Goal: Task Accomplishment & Management: Complete application form

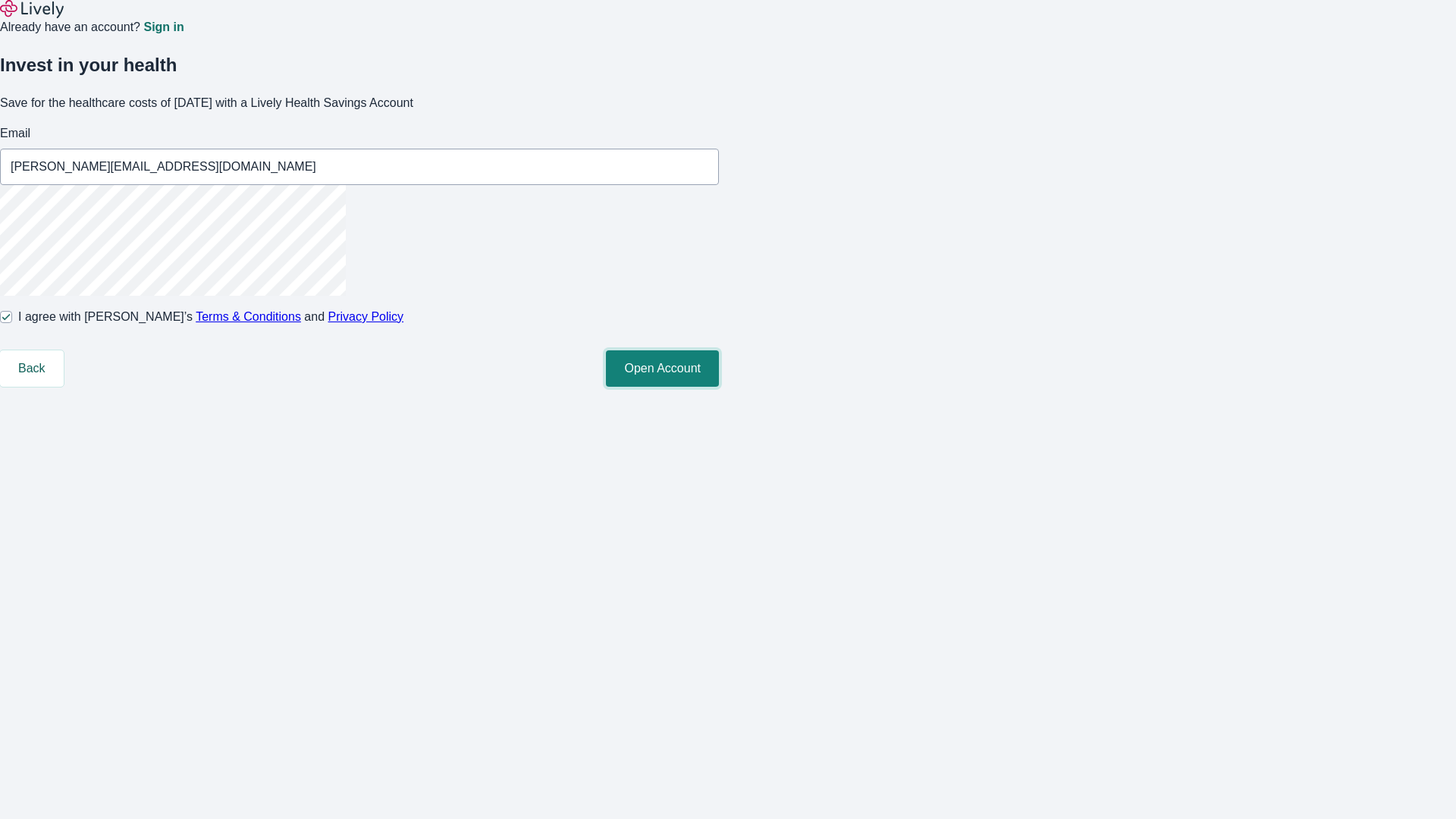
click at [719, 387] on button "Open Account" at bounding box center [662, 368] width 113 height 36
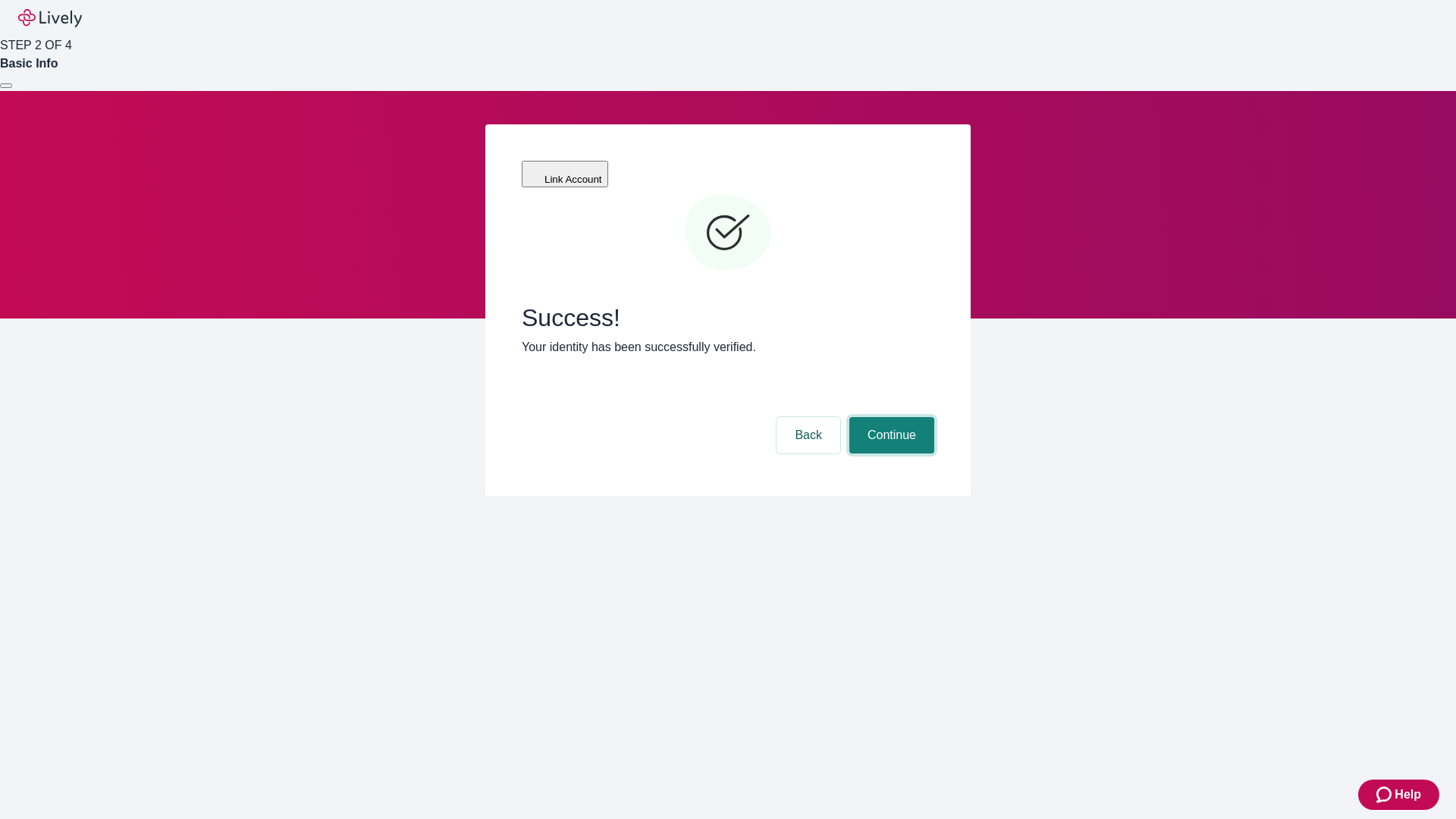
click at [889, 417] on button "Continue" at bounding box center [891, 435] width 85 height 36
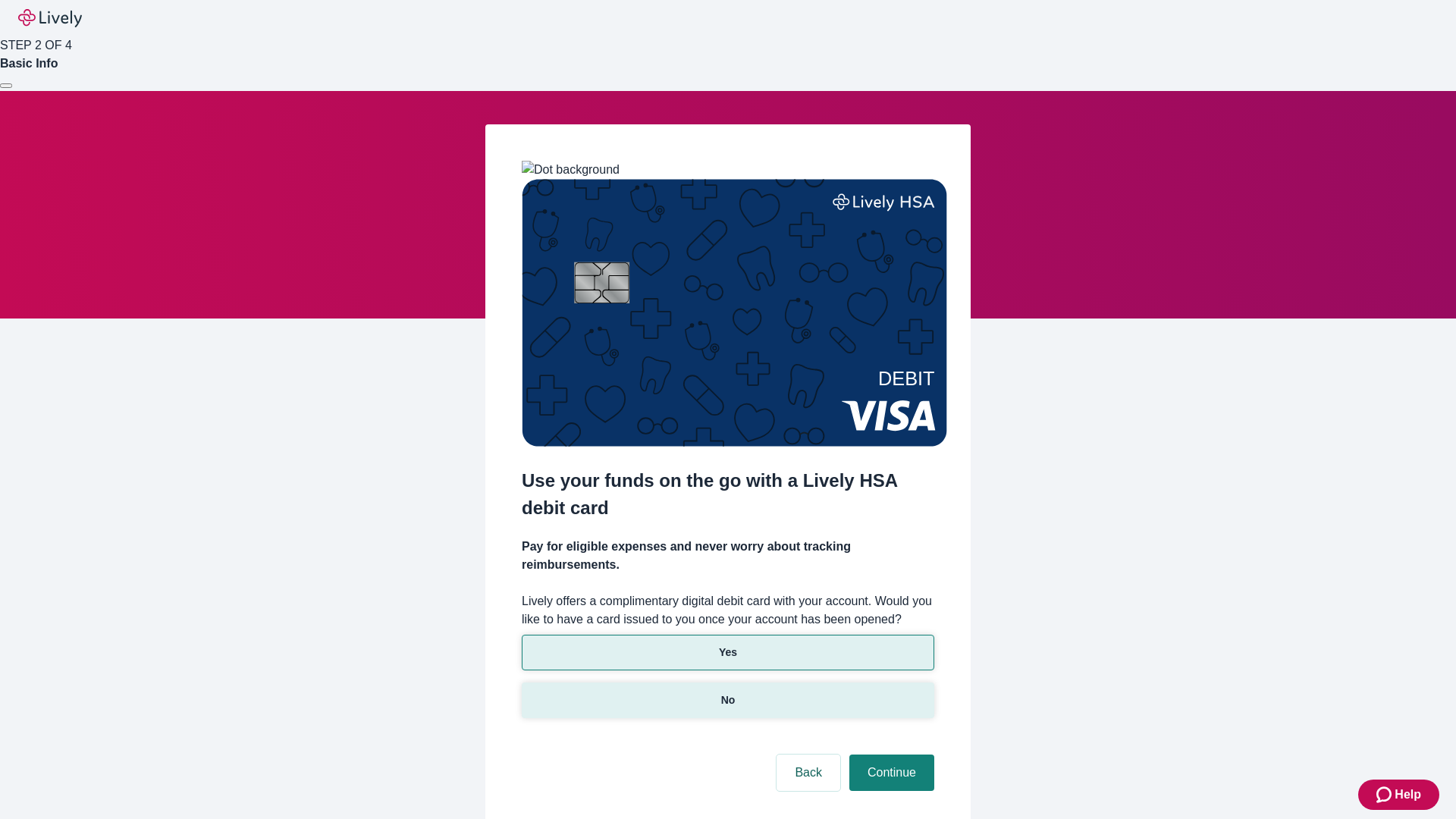
click at [728, 692] on p "No" at bounding box center [728, 699] width 14 height 16
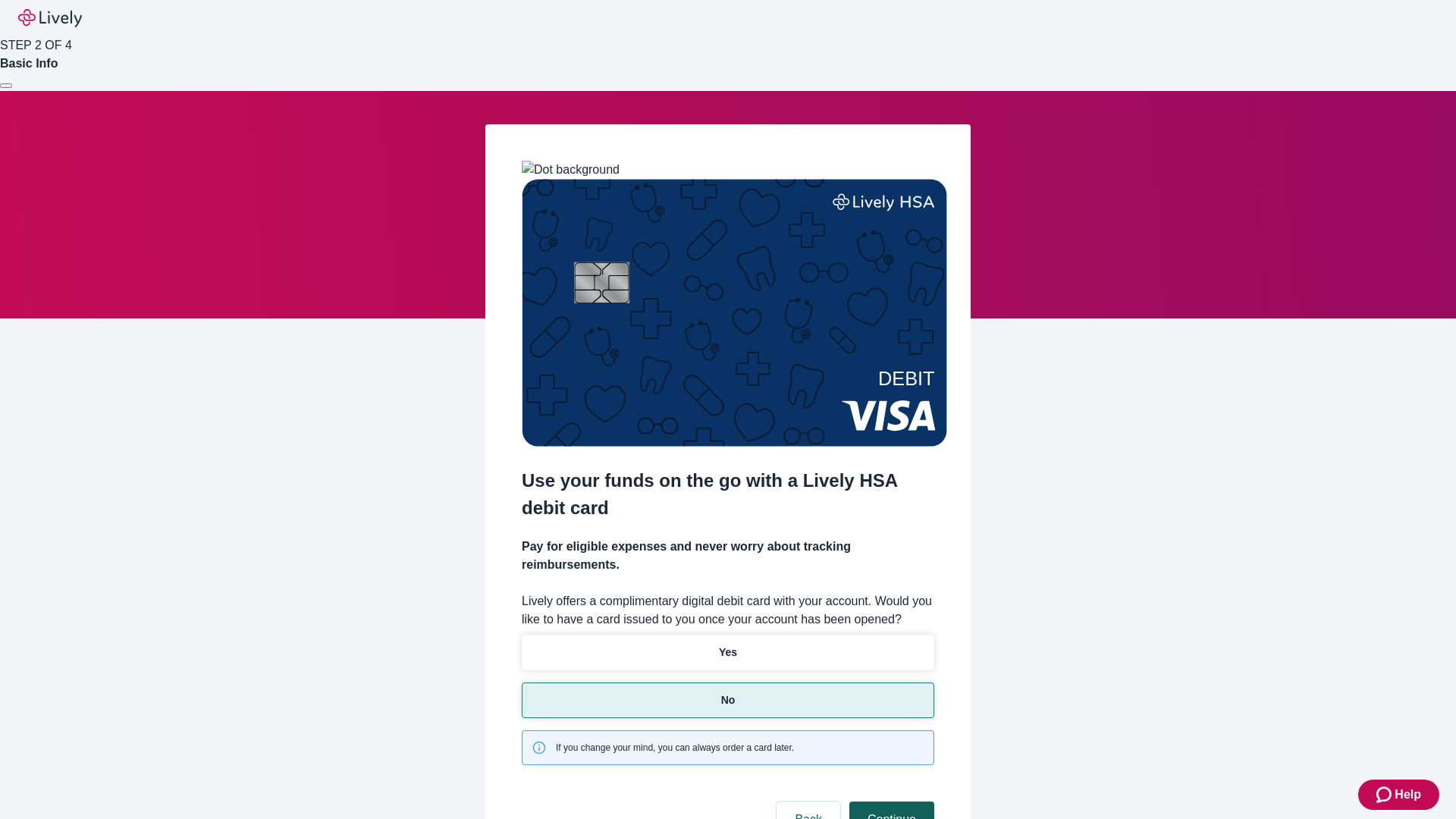
click at [889, 801] on button "Continue" at bounding box center [891, 819] width 85 height 36
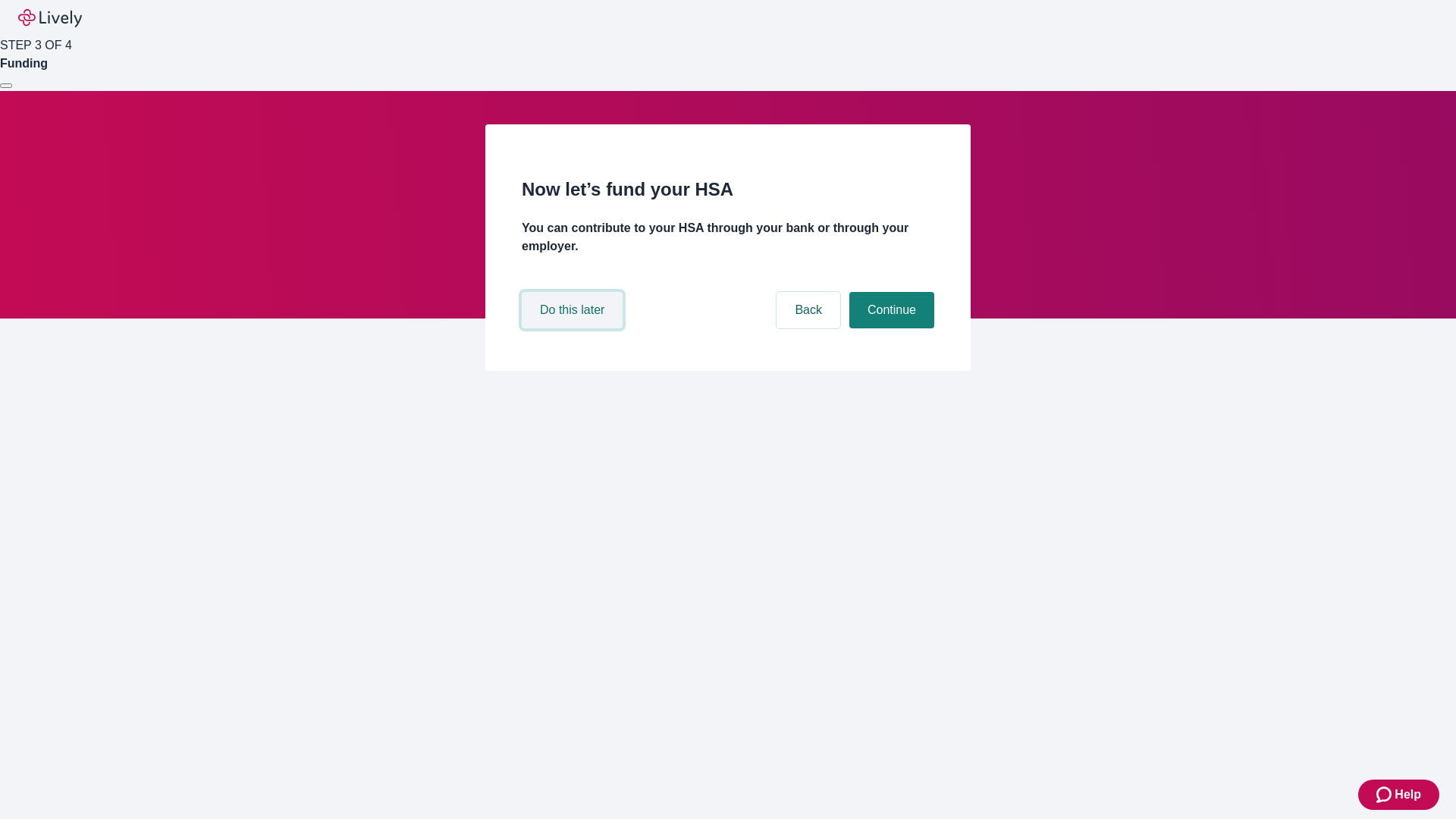
click at [574, 329] on button "Do this later" at bounding box center [573, 310] width 101 height 36
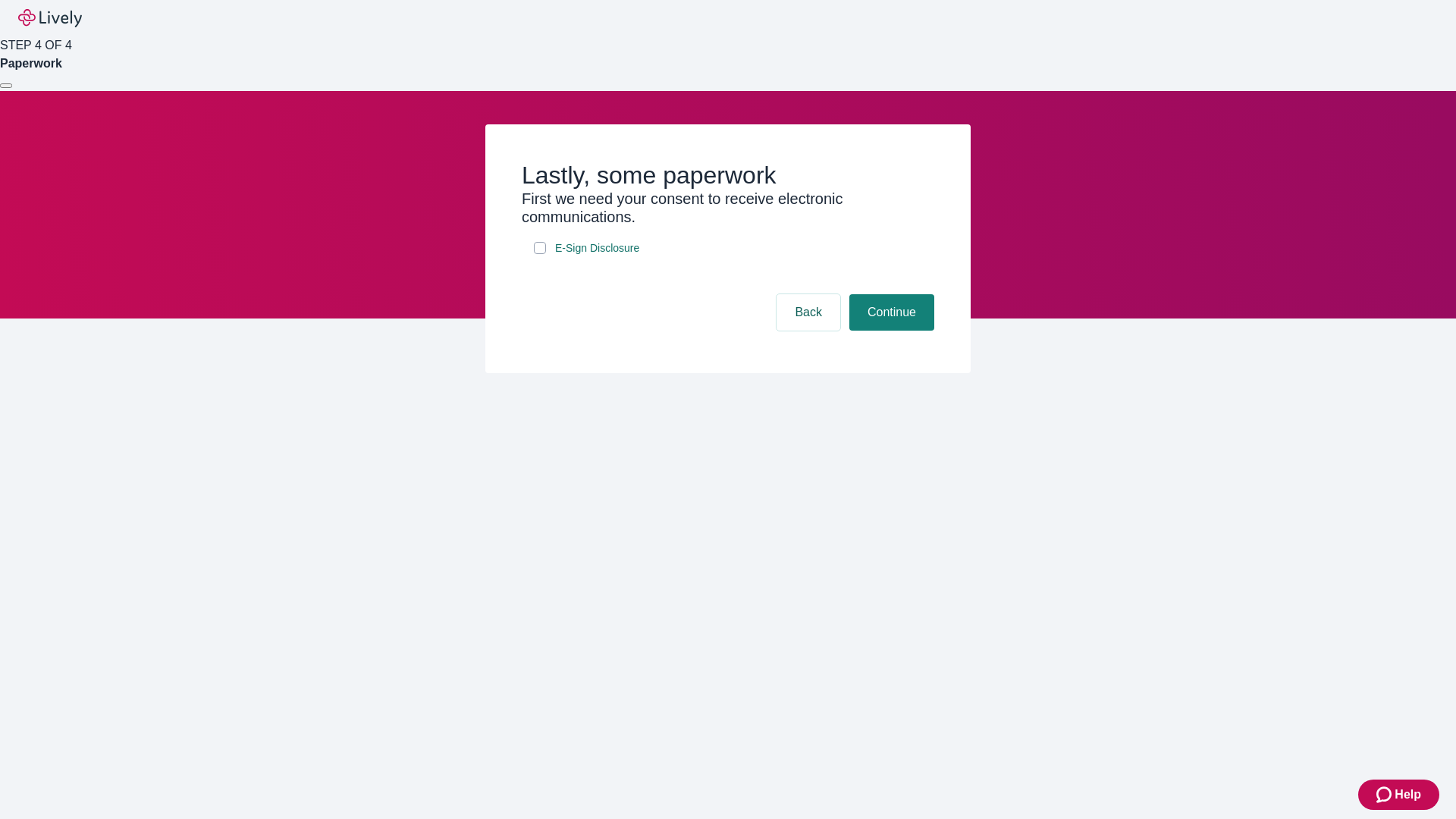
click at [540, 254] on input "E-Sign Disclosure" at bounding box center [540, 247] width 12 height 12
checkbox input "true"
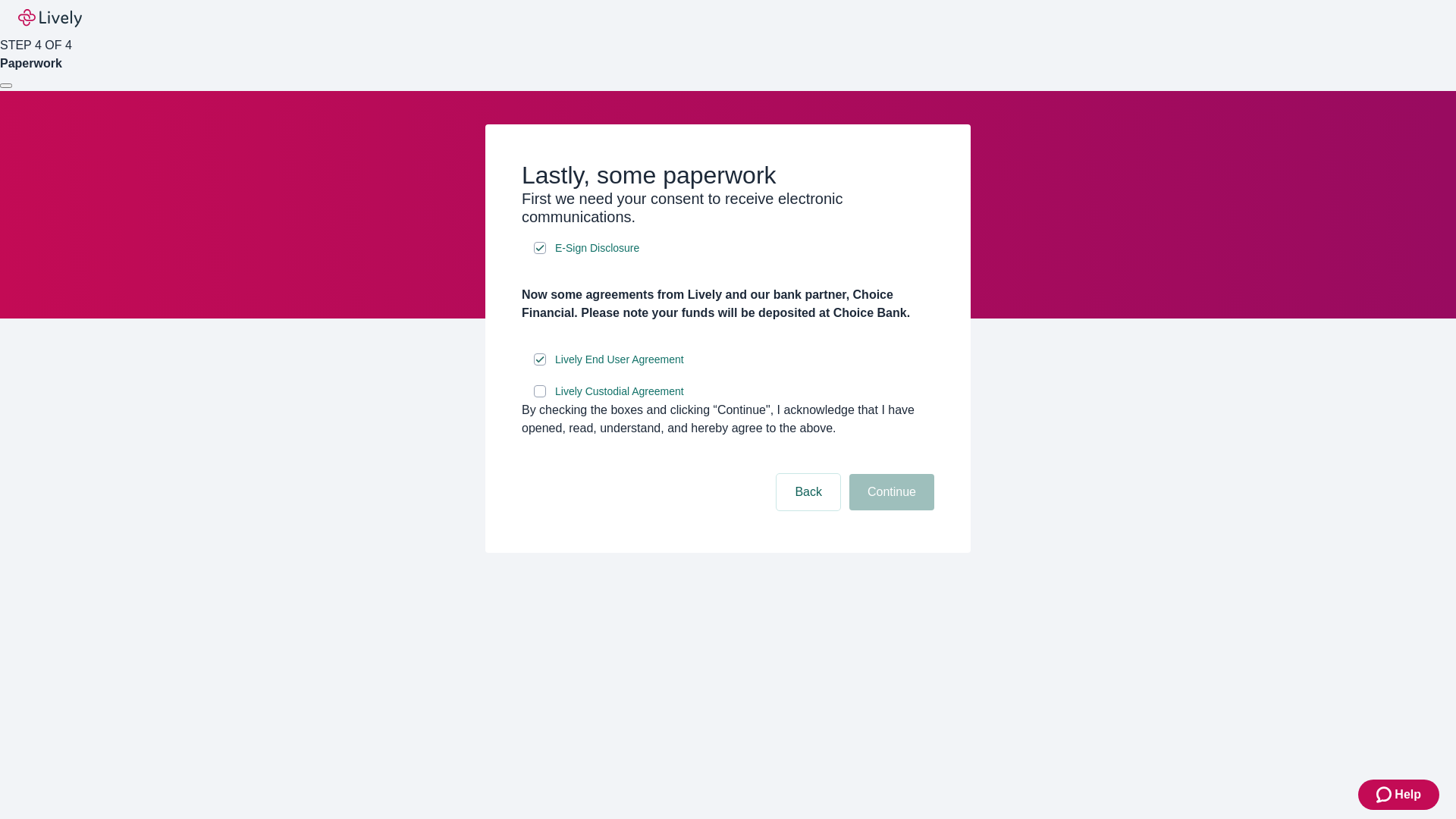
click at [540, 397] on input "Lively Custodial Agreement" at bounding box center [540, 390] width 12 height 12
checkbox input "true"
click at [889, 510] on button "Continue" at bounding box center [891, 491] width 85 height 36
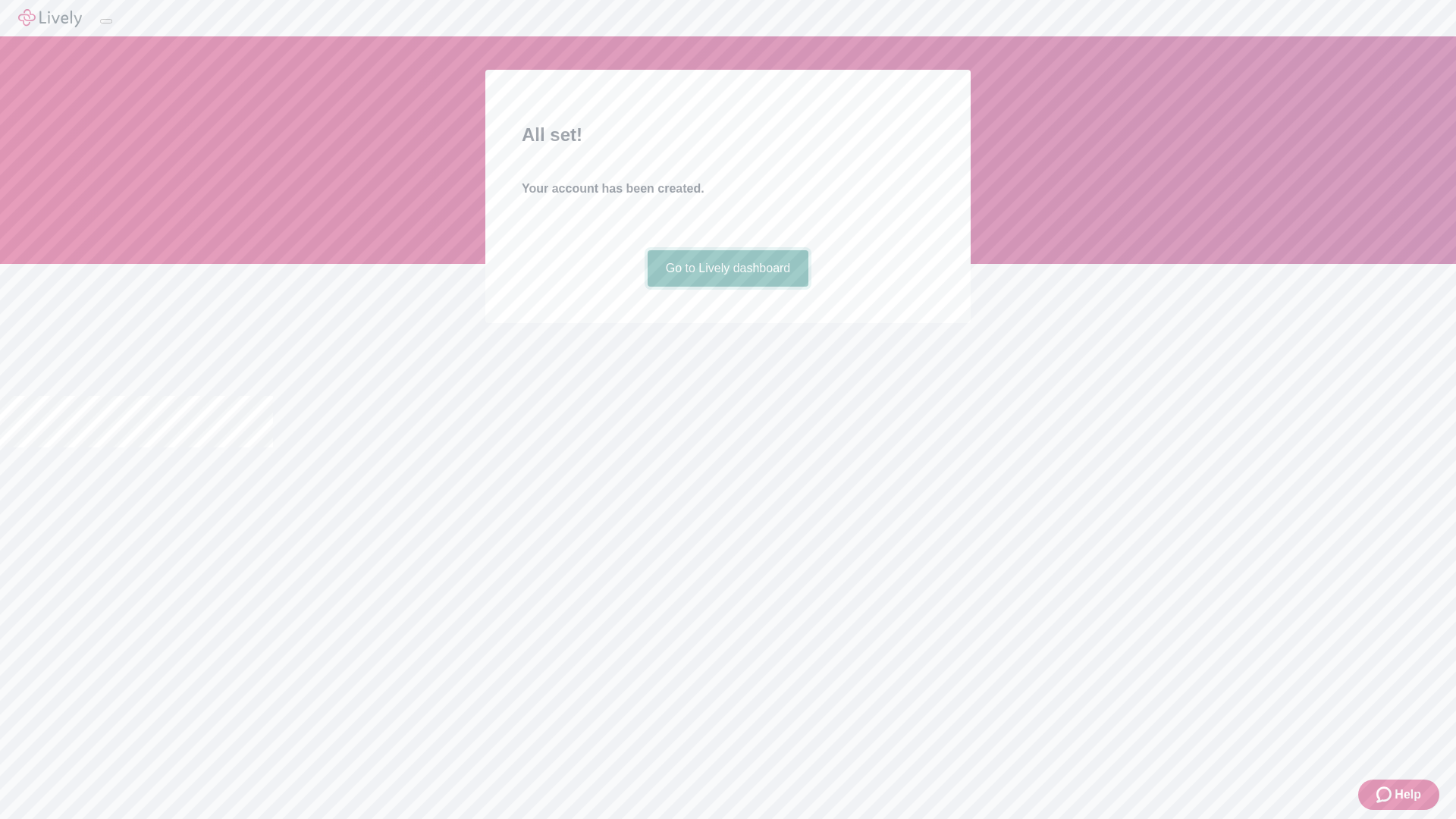
click at [728, 287] on link "Go to Lively dashboard" at bounding box center [728, 268] width 162 height 36
